Goal: Share content: Share content

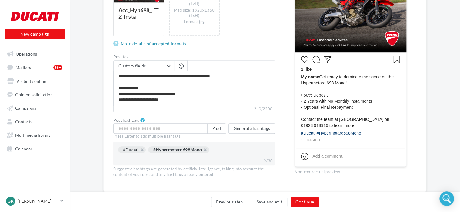
scroll to position [160, 0]
click at [294, 201] on button "Continue" at bounding box center [305, 202] width 28 height 10
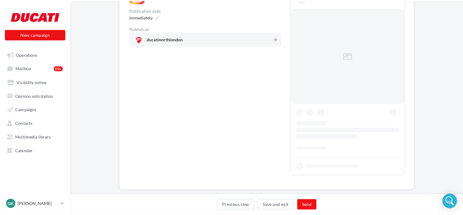
scroll to position [84, 0]
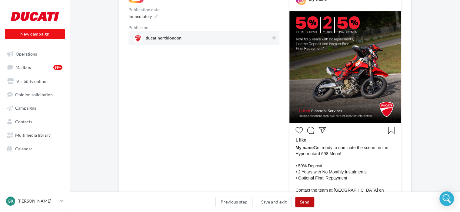
click at [301, 201] on button "Send" at bounding box center [304, 202] width 19 height 10
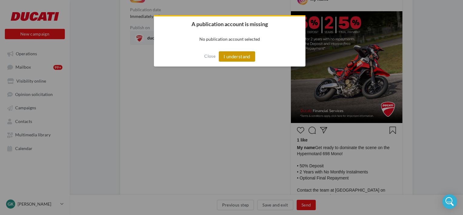
click at [240, 55] on button "I understand" at bounding box center [237, 56] width 36 height 10
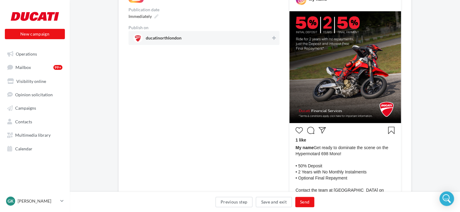
click at [231, 35] on span "ducatinorthlondon" at bounding box center [202, 37] width 138 height 9
click at [306, 199] on button "Send" at bounding box center [304, 202] width 19 height 10
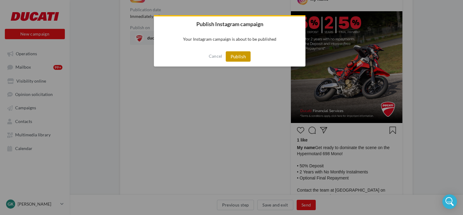
click at [243, 56] on button "Publish" at bounding box center [238, 56] width 25 height 10
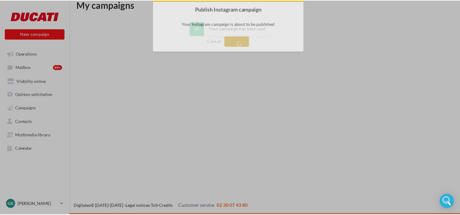
scroll to position [10, 0]
